Goal: Information Seeking & Learning: Understand process/instructions

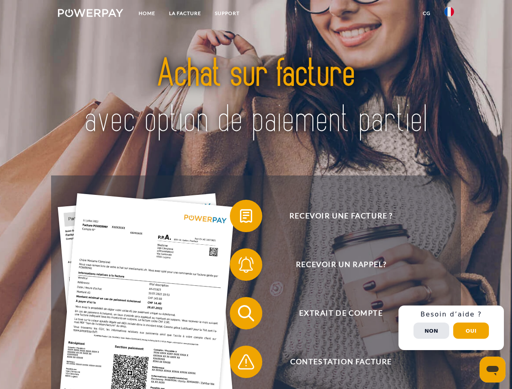
click at [90, 14] on img at bounding box center [90, 13] width 65 height 8
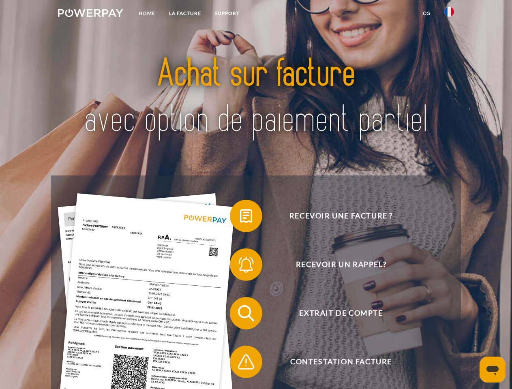
click at [450, 14] on img at bounding box center [450, 12] width 10 height 10
click at [427, 13] on link "CG" at bounding box center [427, 13] width 22 height 15
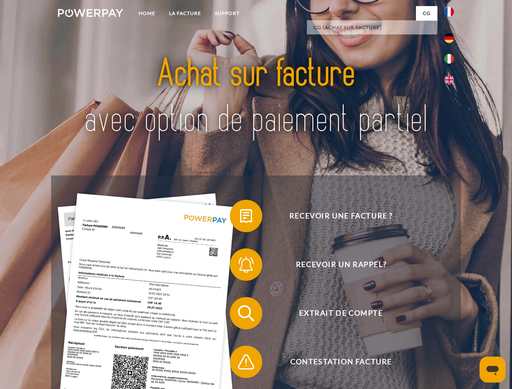
click at [240, 218] on span at bounding box center [234, 216] width 41 height 41
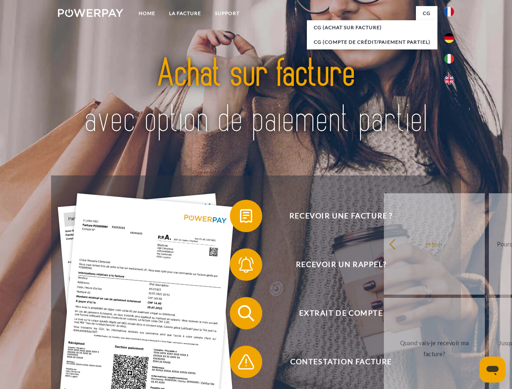
click at [240, 267] on span at bounding box center [234, 265] width 41 height 41
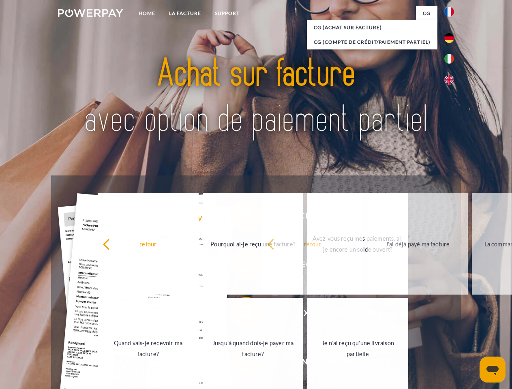
click at [240, 364] on span at bounding box center [234, 362] width 41 height 41
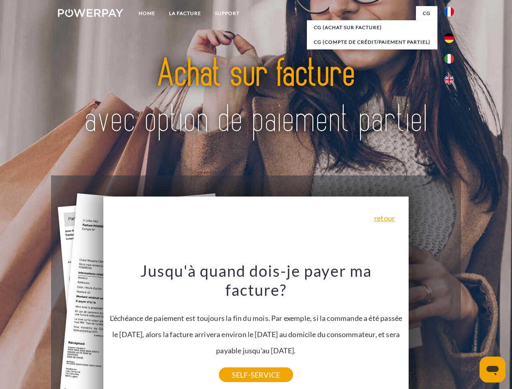
click at [452, 328] on div "Recevoir une facture ? Recevoir un rappel? Extrait de compte retour" at bounding box center [256, 338] width 410 height 325
click at [432, 330] on span "Extrait de compte" at bounding box center [341, 313] width 199 height 32
click at [471, 331] on header "Home LA FACTURE Support" at bounding box center [256, 280] width 512 height 560
